Goal: Task Accomplishment & Management: Complete application form

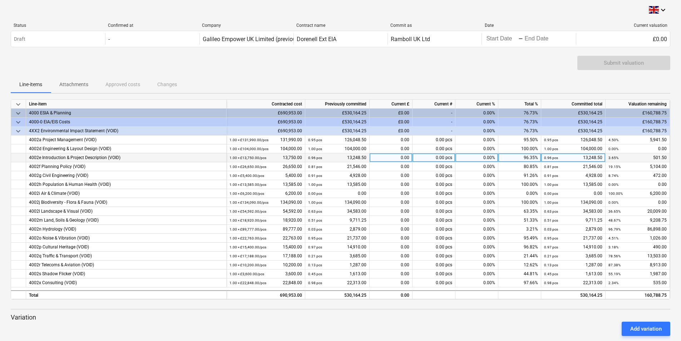
click at [442, 157] on div "0.00 pcs" at bounding box center [434, 157] width 43 height 9
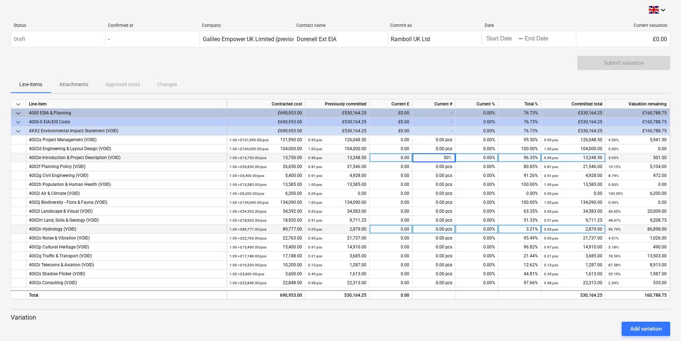
type input "501.5"
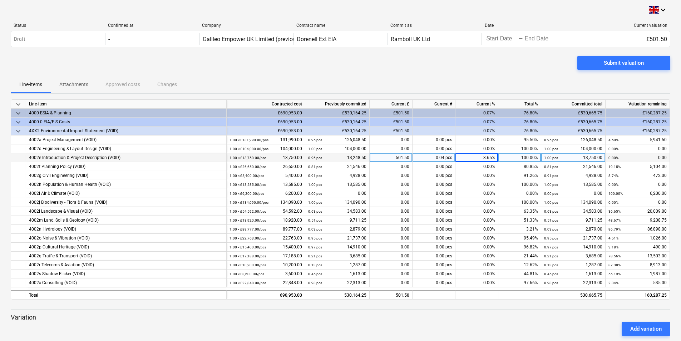
click at [408, 157] on div "501.50" at bounding box center [391, 157] width 43 height 9
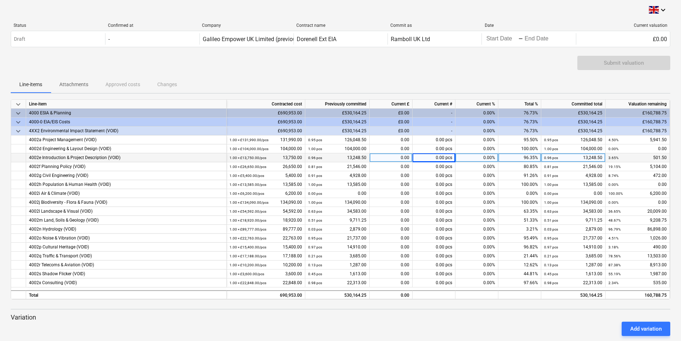
click at [407, 156] on div "0.00" at bounding box center [391, 157] width 43 height 9
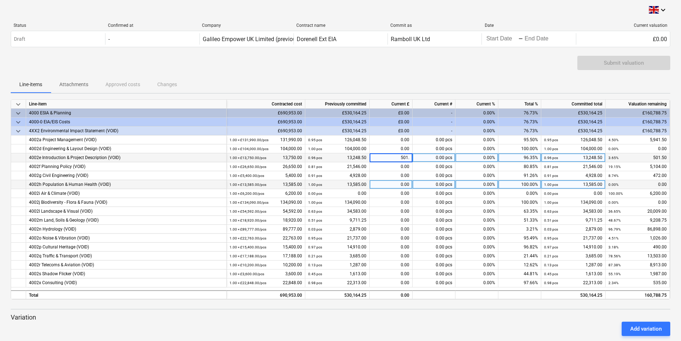
type input "501.5"
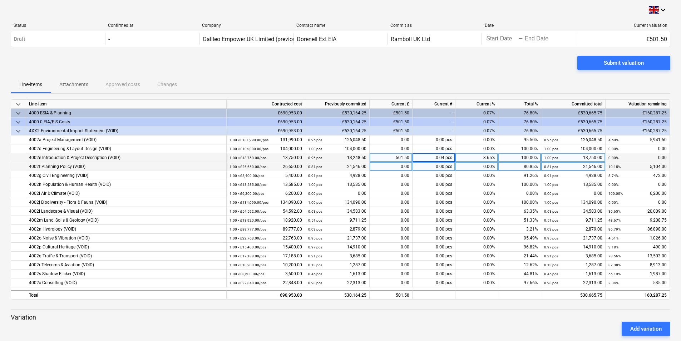
click at [407, 165] on div "0.00" at bounding box center [391, 166] width 43 height 9
click at [404, 167] on div "0.00" at bounding box center [391, 166] width 43 height 9
type input "4,947"
click at [19, 168] on div at bounding box center [18, 166] width 15 height 9
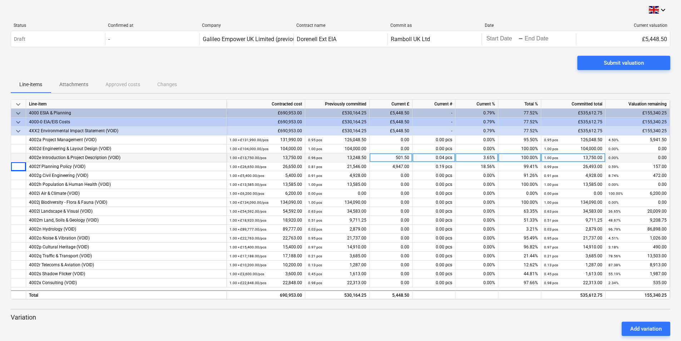
click at [49, 168] on div "4002f Planning Policy (VOID)" at bounding box center [126, 166] width 195 height 9
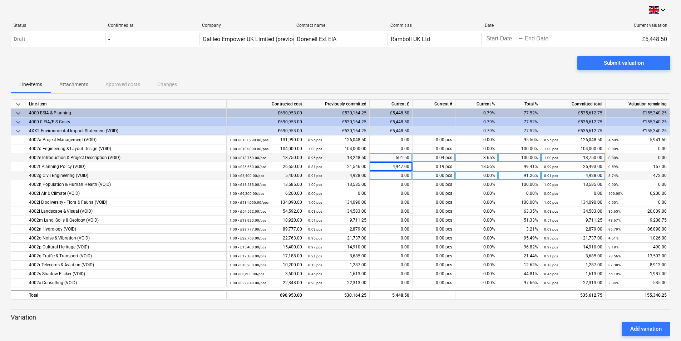
click at [150, 173] on div "4002g Civil Engineering (VOID)" at bounding box center [126, 175] width 195 height 9
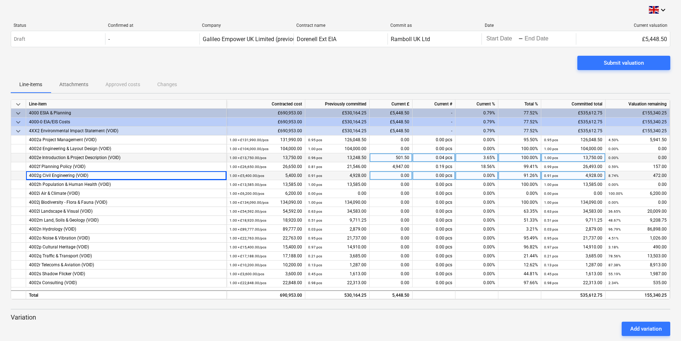
click at [410, 176] on div "0.00" at bounding box center [391, 175] width 43 height 9
type input "472"
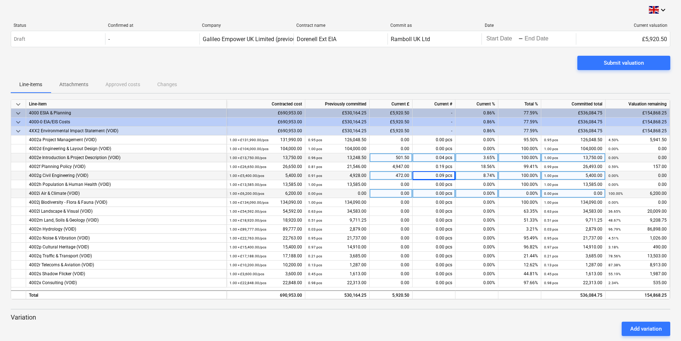
click at [407, 194] on div "0.00" at bounding box center [391, 193] width 43 height 9
click at [405, 193] on div "0.00" at bounding box center [391, 193] width 43 height 9
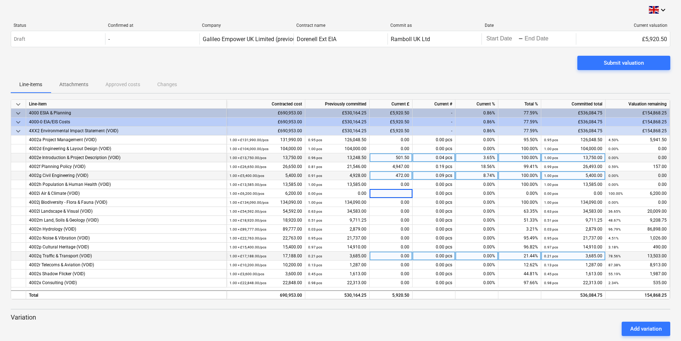
type input "3,067"
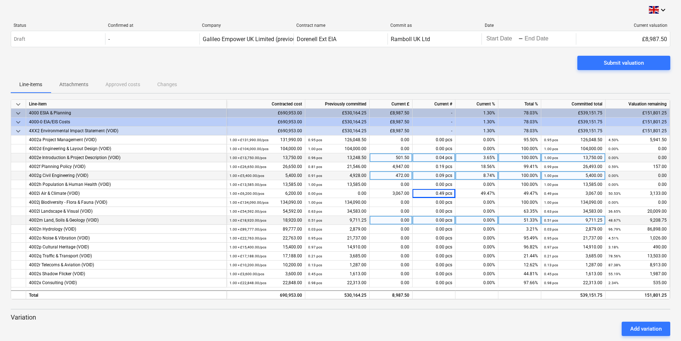
drag, startPoint x: 405, startPoint y: 211, endPoint x: 412, endPoint y: 216, distance: 8.4
click at [405, 211] on div "0.00" at bounding box center [391, 211] width 43 height 9
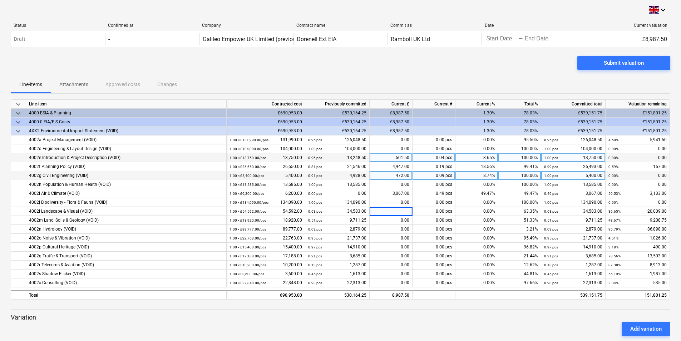
type input "20,009"
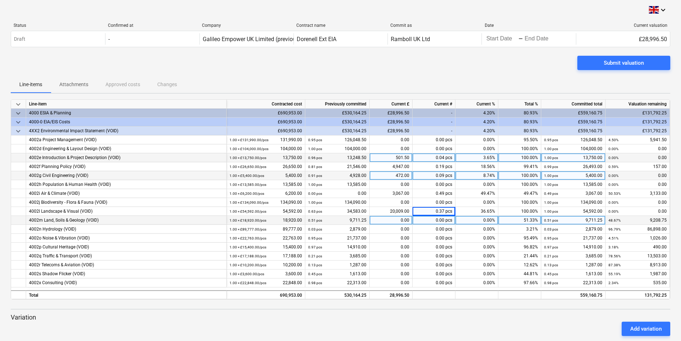
click at [408, 220] on div "0.00" at bounding box center [391, 220] width 43 height 9
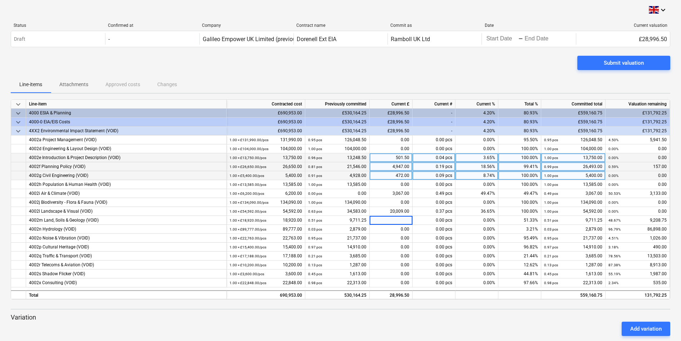
type input "9,208.75"
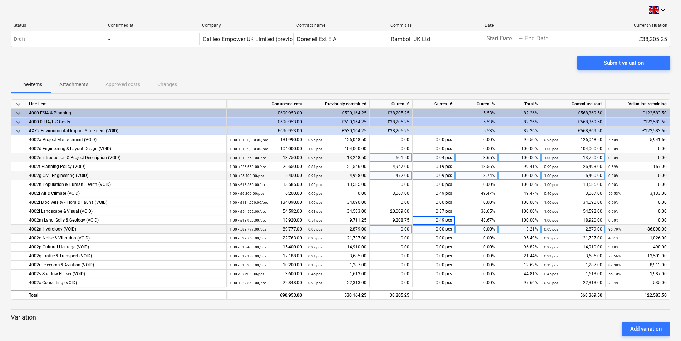
click at [395, 229] on div "0.00" at bounding box center [391, 229] width 43 height 9
click at [404, 229] on div "0.00" at bounding box center [391, 229] width 43 height 9
type input "79,145"
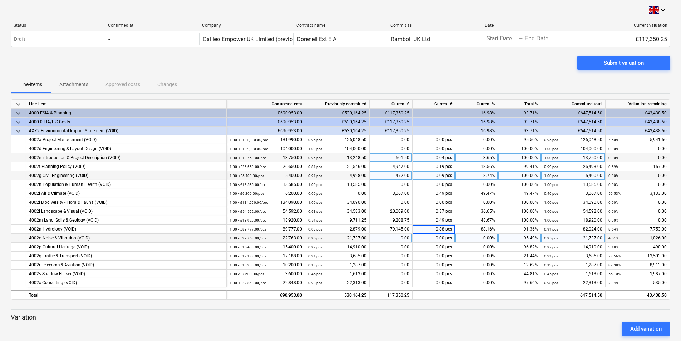
click at [400, 239] on div "0.00" at bounding box center [391, 238] width 43 height 9
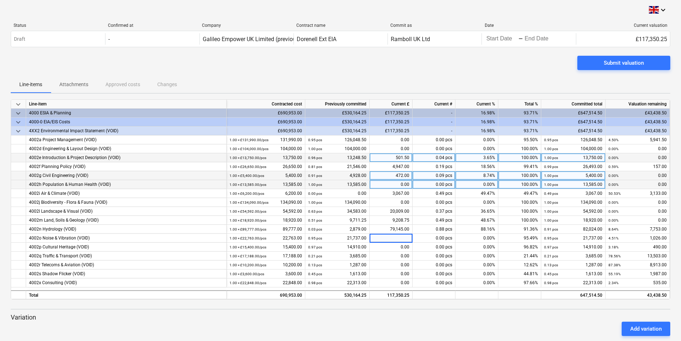
type input "1,026"
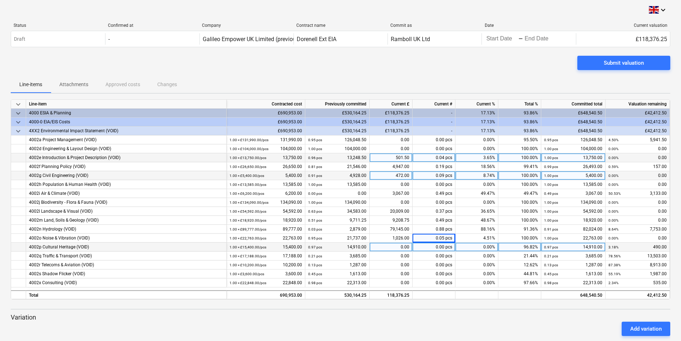
click at [403, 246] on div "0.00" at bounding box center [391, 247] width 43 height 9
click at [406, 247] on div "0.00" at bounding box center [391, 247] width 43 height 9
type input "490"
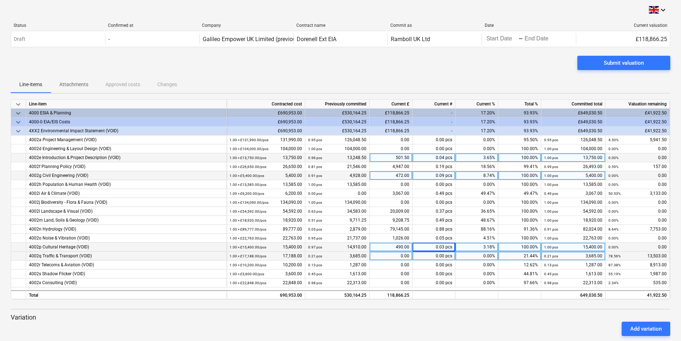
click at [404, 256] on div "0.00" at bounding box center [391, 256] width 43 height 9
type input "13,503"
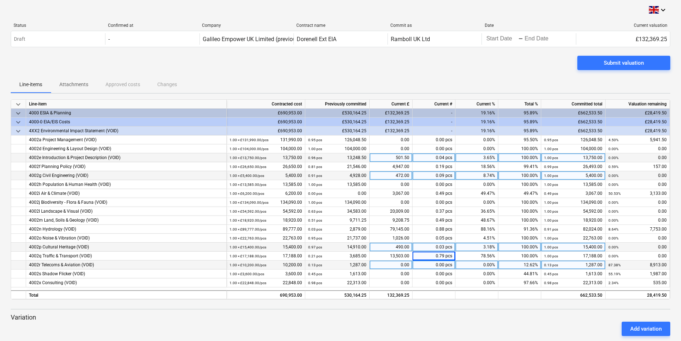
click at [394, 264] on div "0.00" at bounding box center [391, 265] width 43 height 9
click at [401, 266] on div "0.00" at bounding box center [391, 265] width 43 height 9
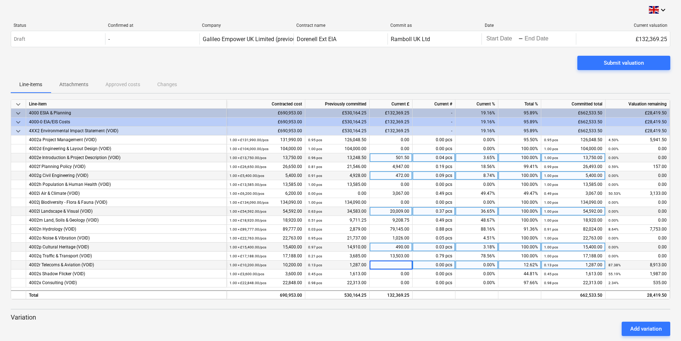
type input "128.70"
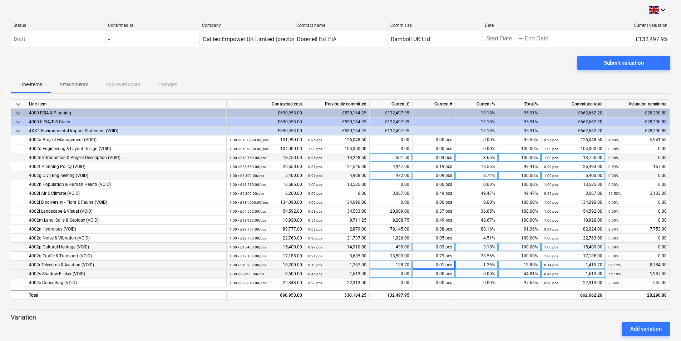
click at [403, 278] on div "0.00" at bounding box center [391, 274] width 43 height 9
type input "1,987"
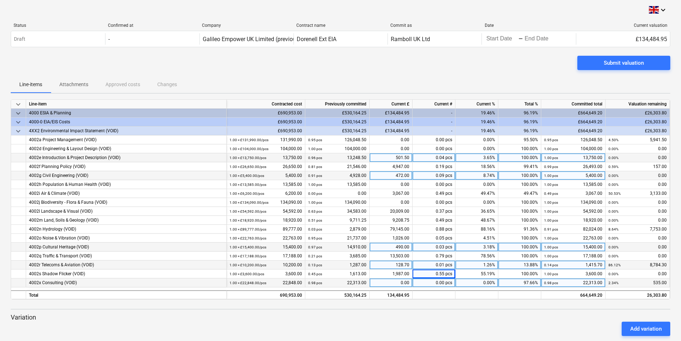
click at [404, 281] on div "0.00" at bounding box center [391, 283] width 43 height 9
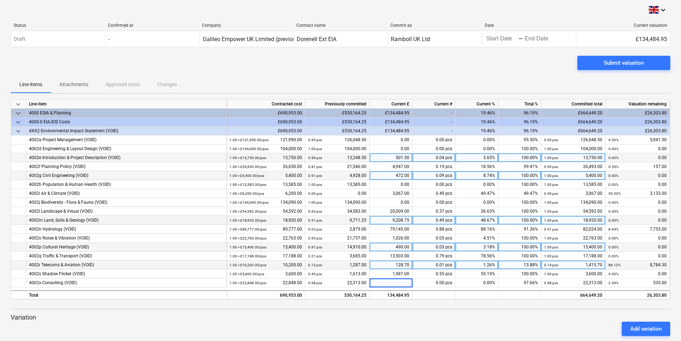
type input "535"
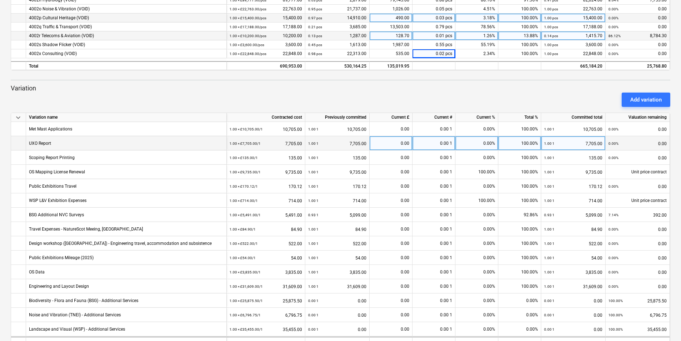
scroll to position [250, 0]
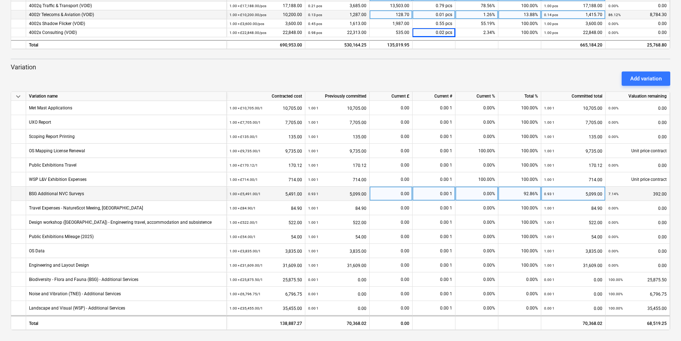
click at [406, 194] on div "0.00" at bounding box center [391, 194] width 37 height 14
type input "392"
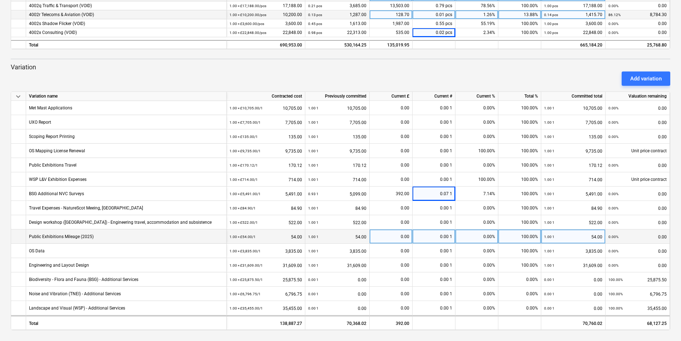
scroll to position [251, 0]
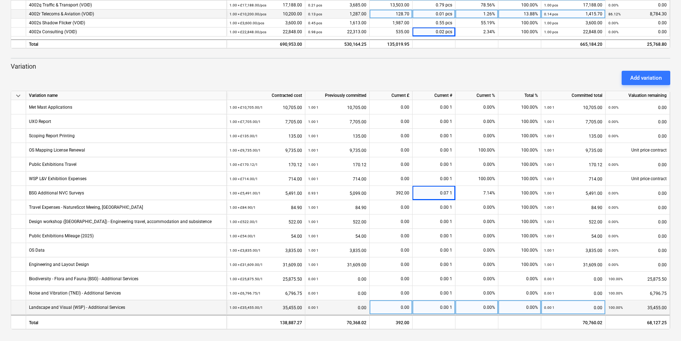
click at [404, 307] on div "0.00" at bounding box center [391, 307] width 37 height 14
type input "25,966.61"
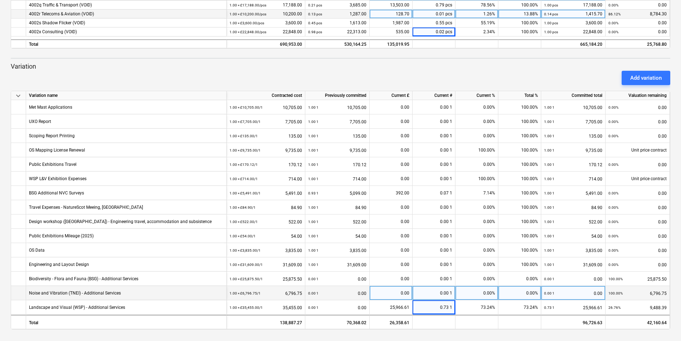
click at [402, 294] on div "0.00" at bounding box center [391, 293] width 37 height 14
type input "6,796.75"
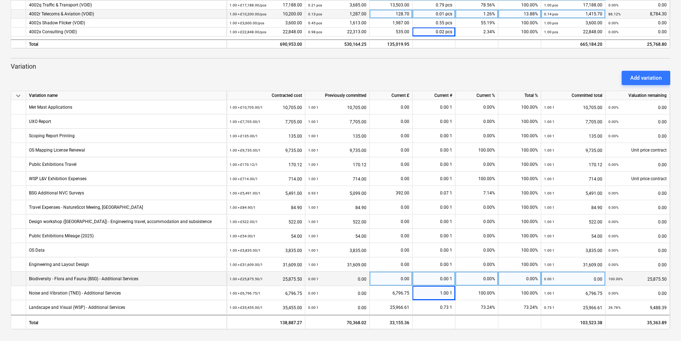
click at [395, 276] on div "0.00" at bounding box center [391, 279] width 37 height 14
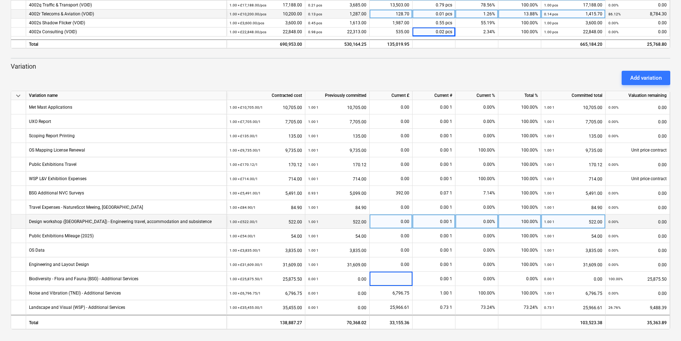
type input "22,659"
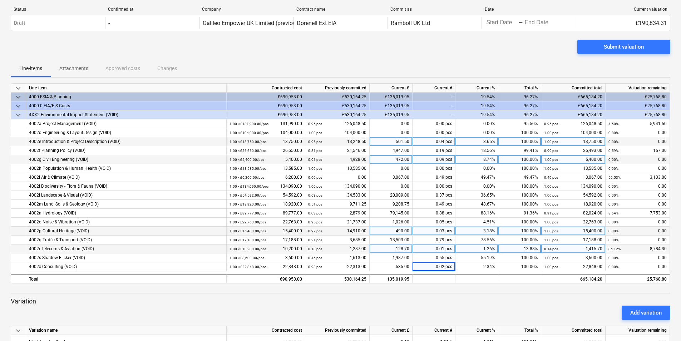
scroll to position [0, 0]
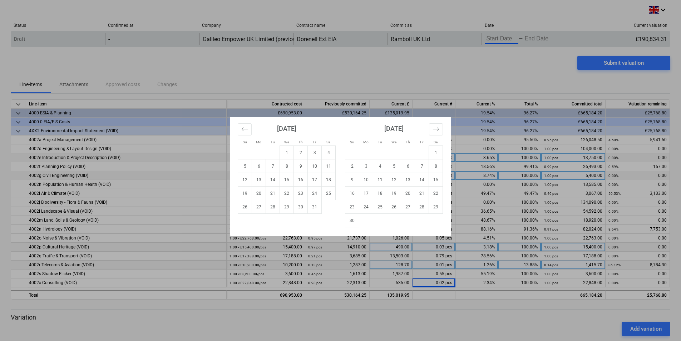
click at [503, 38] on body "keyboard_arrow_down Status Confirmed at Company Contract name Commit as Date Cu…" at bounding box center [340, 170] width 681 height 341
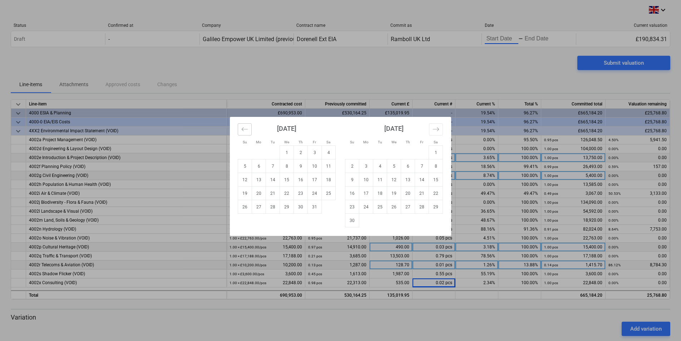
click at [246, 131] on icon "Move backward to switch to the previous month." at bounding box center [244, 129] width 7 height 7
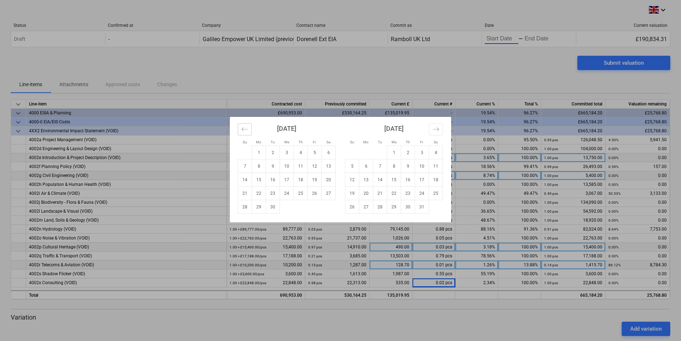
click at [246, 130] on icon "Move backward to switch to the previous month." at bounding box center [244, 129] width 7 height 7
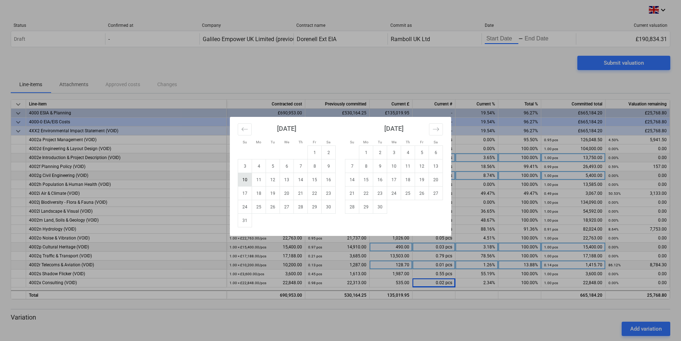
click at [244, 181] on td "10" at bounding box center [245, 180] width 14 height 14
type input "[DATE]"
click at [437, 131] on icon "Move forward to switch to the next month." at bounding box center [436, 129] width 7 height 7
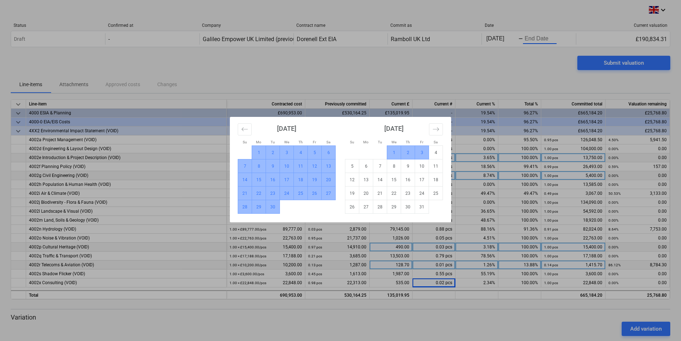
click at [421, 153] on td "3" at bounding box center [422, 153] width 14 height 14
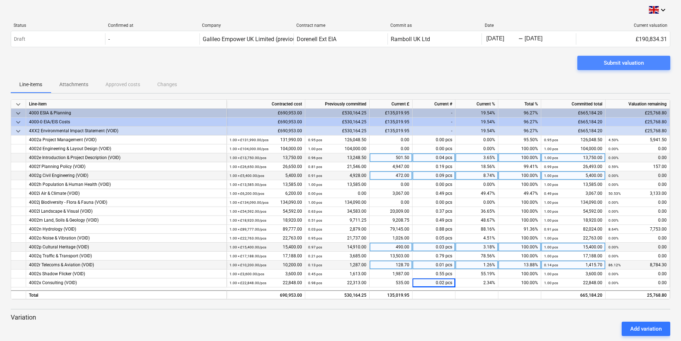
click at [619, 63] on div "Submit valuation" at bounding box center [624, 62] width 40 height 9
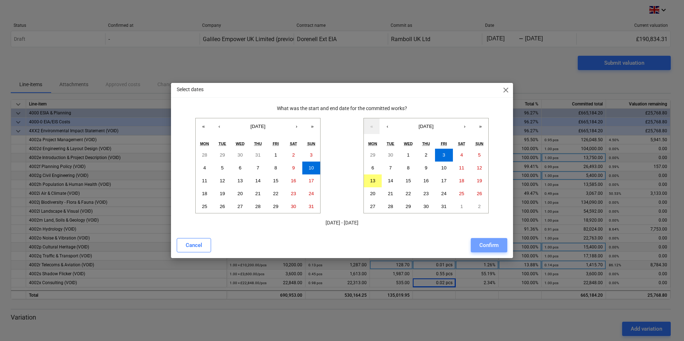
click at [486, 247] on div "Confirm" at bounding box center [488, 245] width 19 height 9
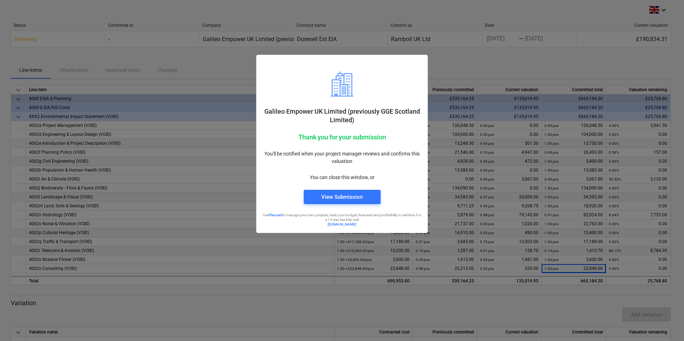
drag, startPoint x: 351, startPoint y: 197, endPoint x: 348, endPoint y: 199, distance: 3.9
click at [351, 197] on div "View Submission" at bounding box center [341, 196] width 41 height 9
